Goal: Transaction & Acquisition: Purchase product/service

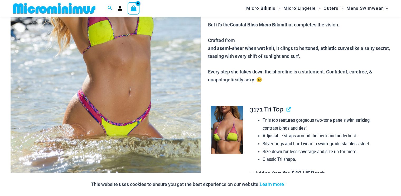
scroll to position [157, 0]
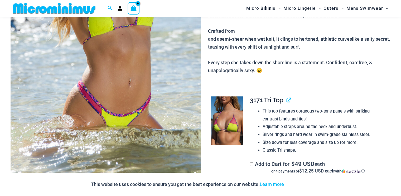
click at [195, 172] on icon at bounding box center [195, 173] width 2 height 2
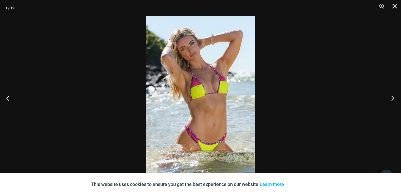
click at [394, 97] on button "Next" at bounding box center [391, 98] width 20 height 26
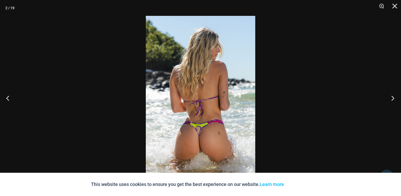
click at [394, 97] on button "Next" at bounding box center [391, 98] width 20 height 26
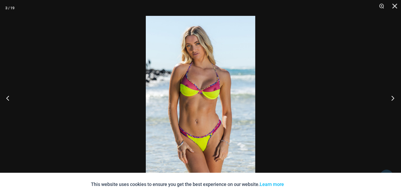
click at [393, 98] on button "Next" at bounding box center [391, 98] width 20 height 26
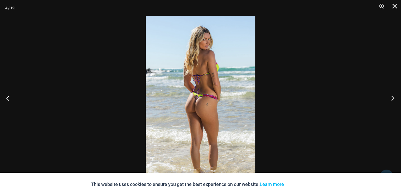
click at [393, 98] on button "Next" at bounding box center [391, 98] width 20 height 26
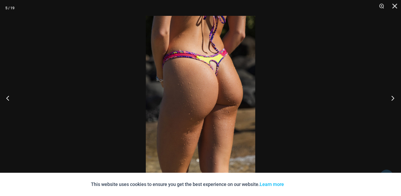
click at [393, 98] on button "Next" at bounding box center [391, 98] width 20 height 26
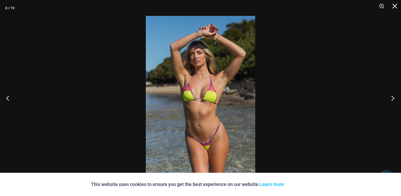
click at [393, 98] on button "Next" at bounding box center [391, 98] width 20 height 26
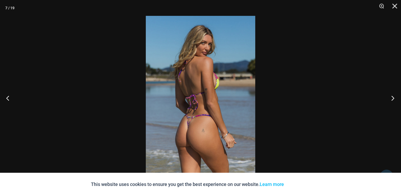
click at [394, 98] on button "Next" at bounding box center [391, 98] width 20 height 26
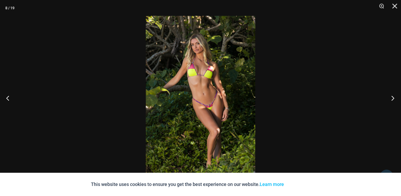
click at [394, 98] on button "Next" at bounding box center [391, 98] width 20 height 26
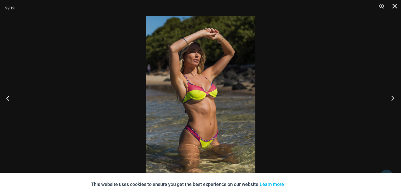
click at [394, 98] on button "Next" at bounding box center [391, 98] width 20 height 26
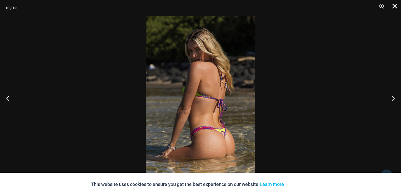
click at [395, 5] on button "Close" at bounding box center [392, 8] width 13 height 16
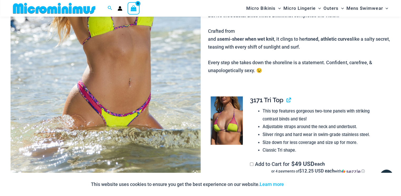
scroll to position [51, 0]
